Goal: Task Accomplishment & Management: Use online tool/utility

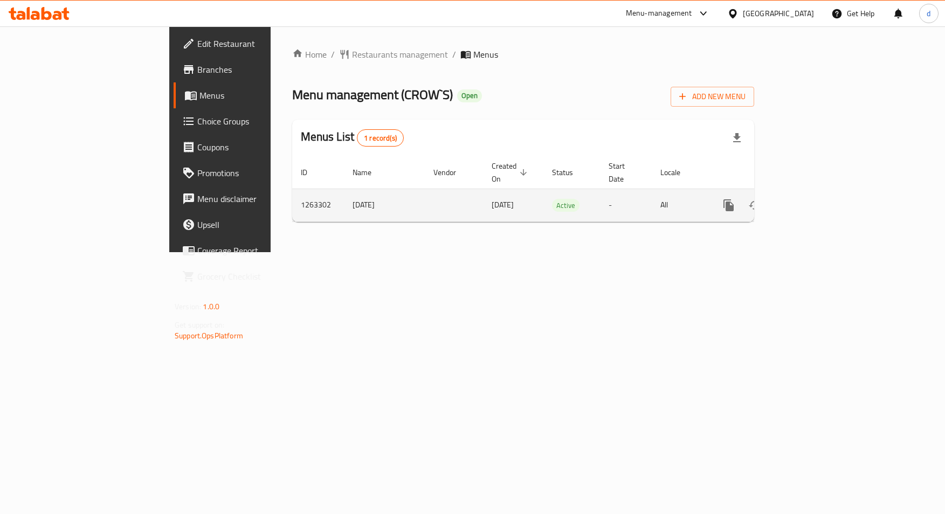
click at [828, 207] on td "enhanced table" at bounding box center [767, 205] width 121 height 33
click at [812, 201] on icon "enhanced table" at bounding box center [807, 206] width 10 height 10
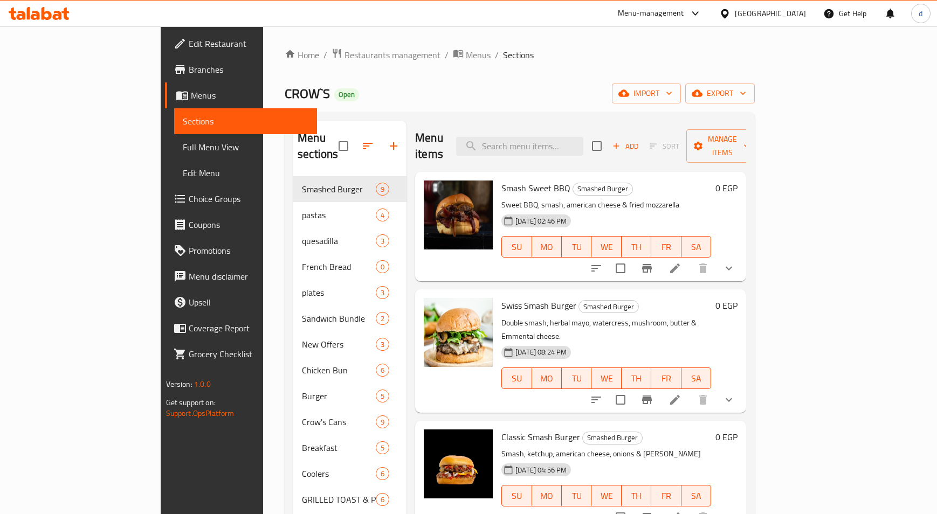
click at [189, 198] on span "Choice Groups" at bounding box center [249, 199] width 120 height 13
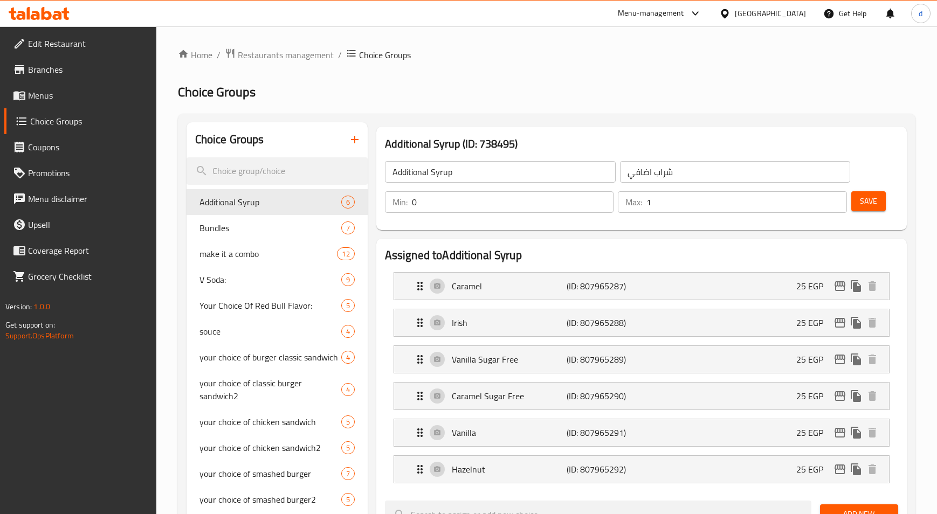
click at [659, 93] on h2 "Choice Groups" at bounding box center [547, 92] width 738 height 17
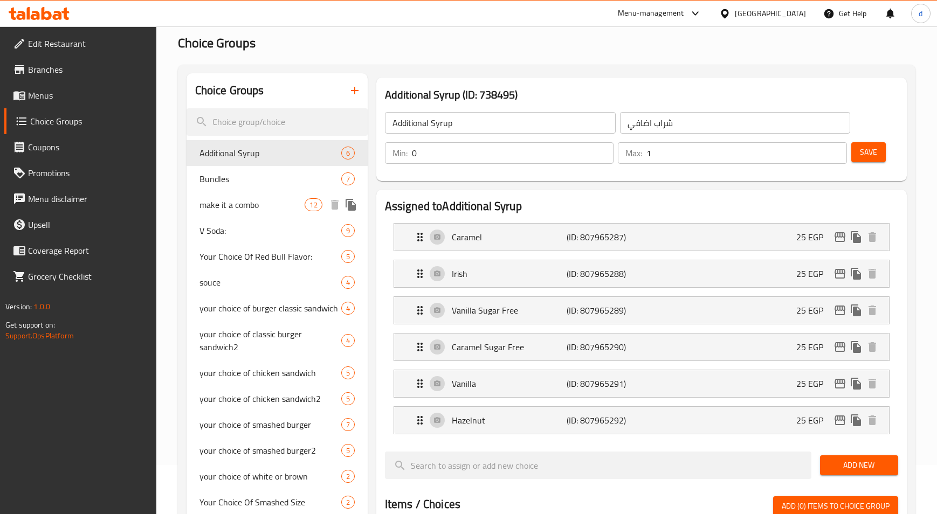
scroll to position [2, 0]
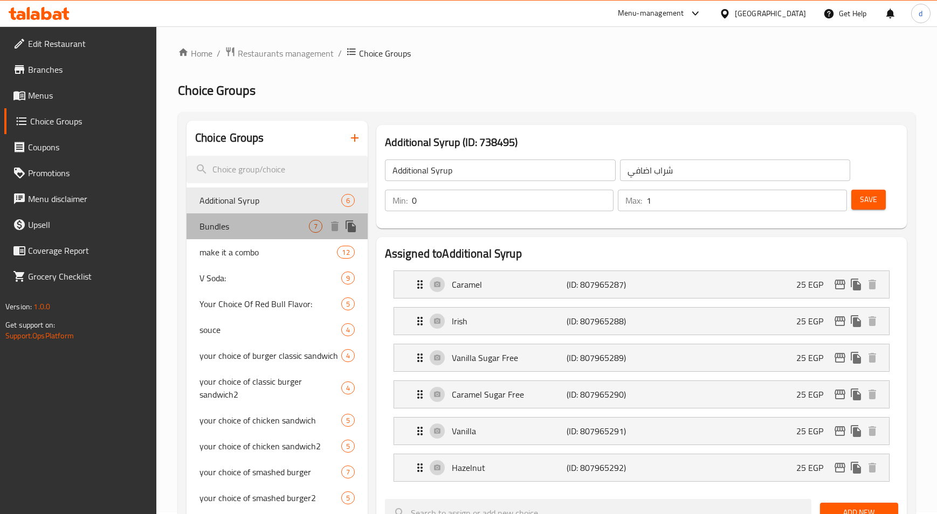
click at [230, 227] on span "Bundles" at bounding box center [254, 226] width 109 height 13
type input "Bundles"
type input "بندلز"
type input "1"
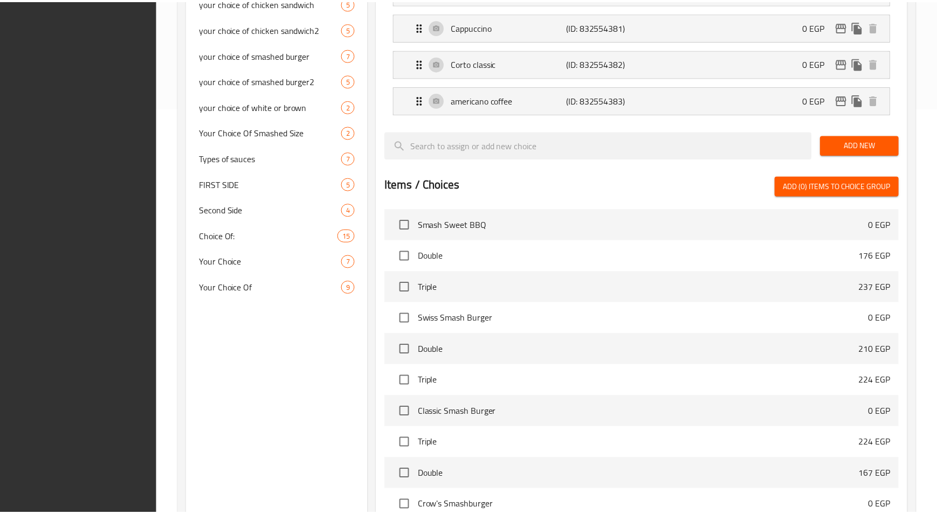
scroll to position [524, 0]
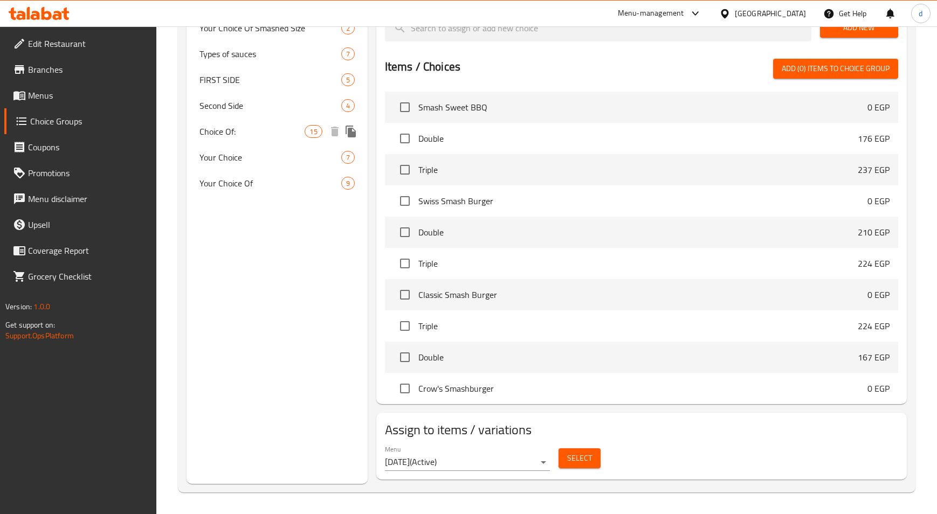
click at [253, 125] on span "Choice Of:" at bounding box center [253, 131] width 106 height 13
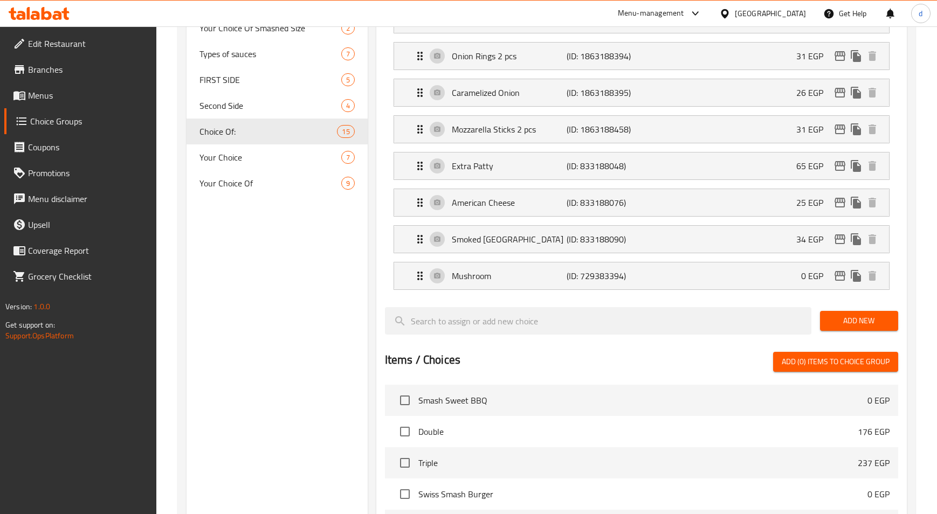
type input "Choice Of:"
type input "إختيار من:"
type input "0"
type input "15"
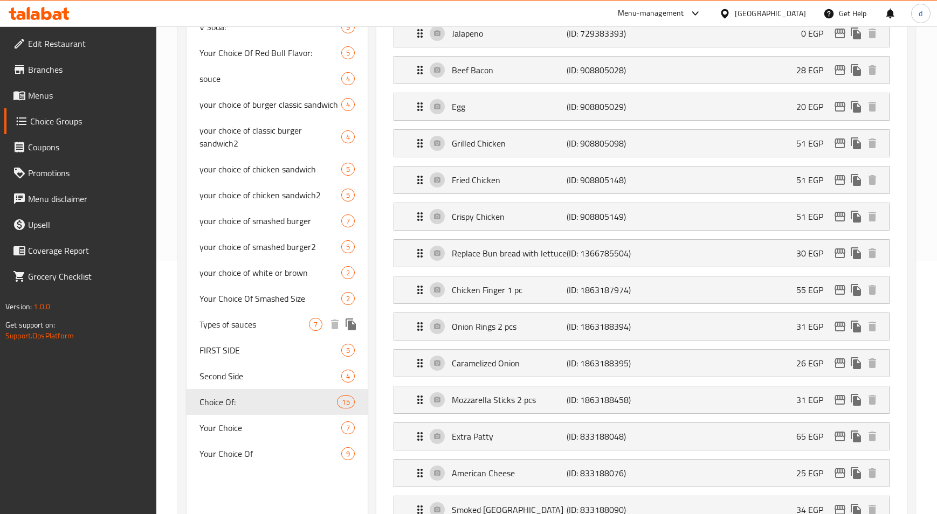
scroll to position [386, 0]
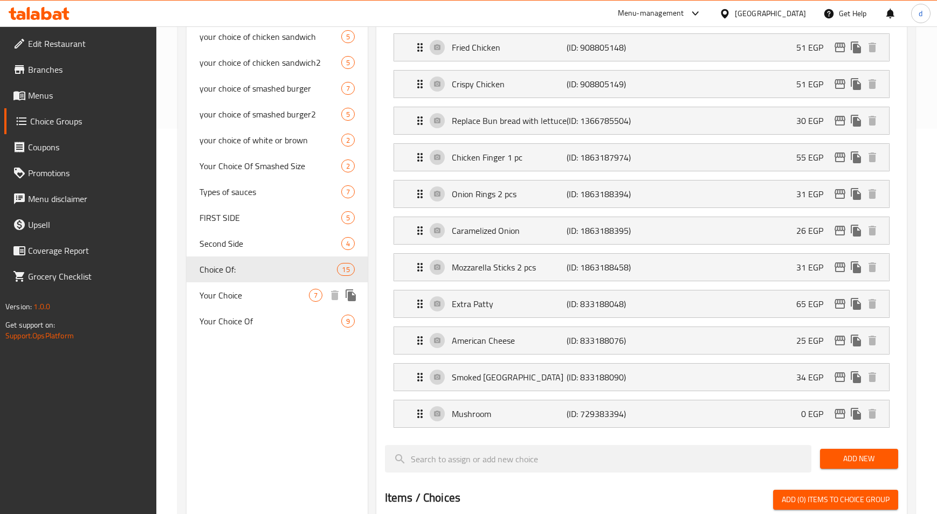
drag, startPoint x: 274, startPoint y: 292, endPoint x: 544, endPoint y: 303, distance: 269.9
click at [274, 292] on span "Your Choice" at bounding box center [254, 295] width 109 height 13
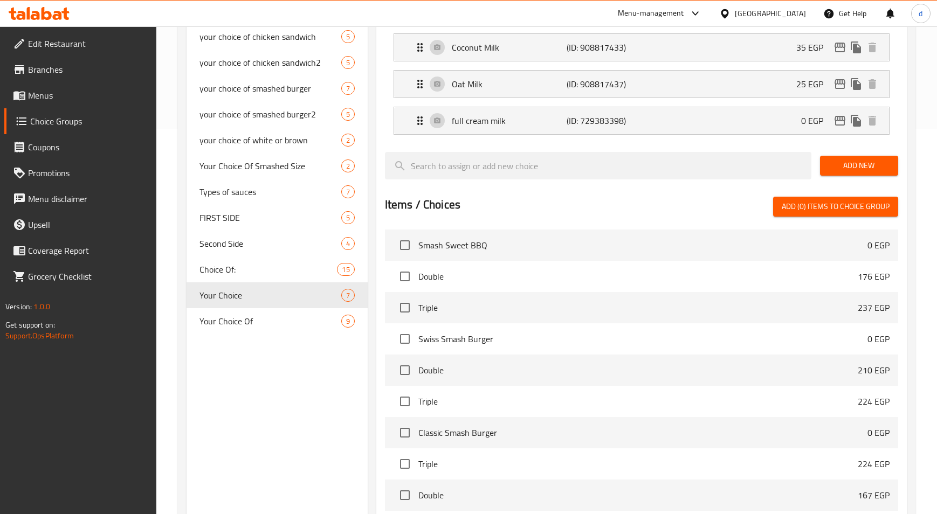
type input "Your Choice"
type input "إختيارك"
type input "1"
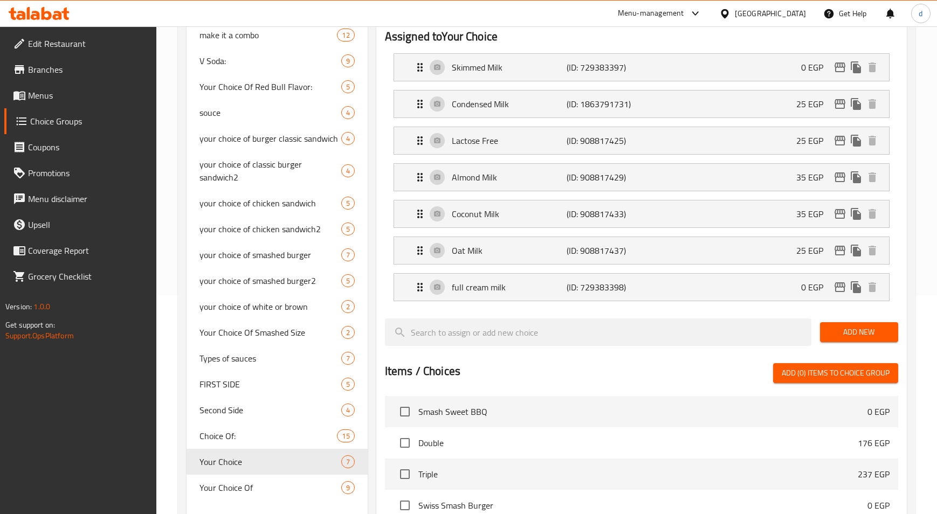
scroll to position [0, 0]
